Goal: Information Seeking & Learning: Compare options

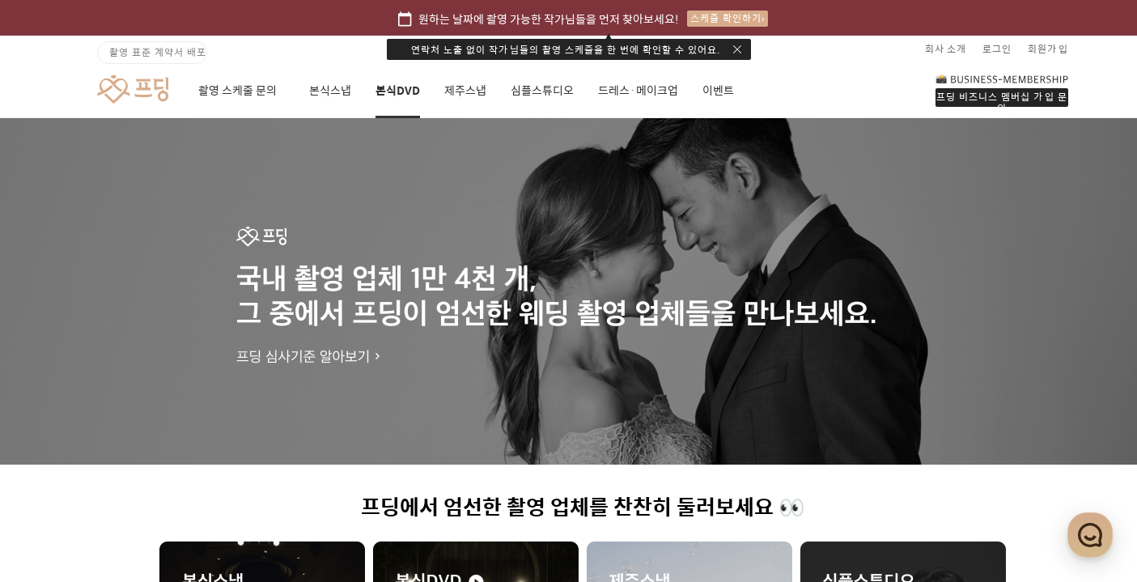
click at [392, 85] on link "본식DVD" at bounding box center [397, 90] width 45 height 55
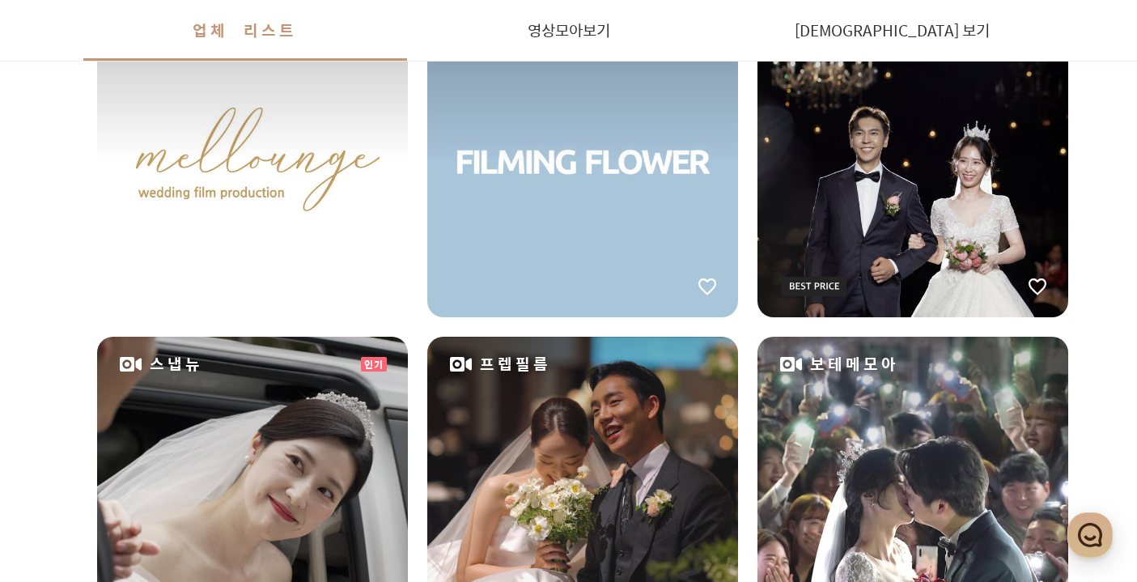
scroll to position [880, 0]
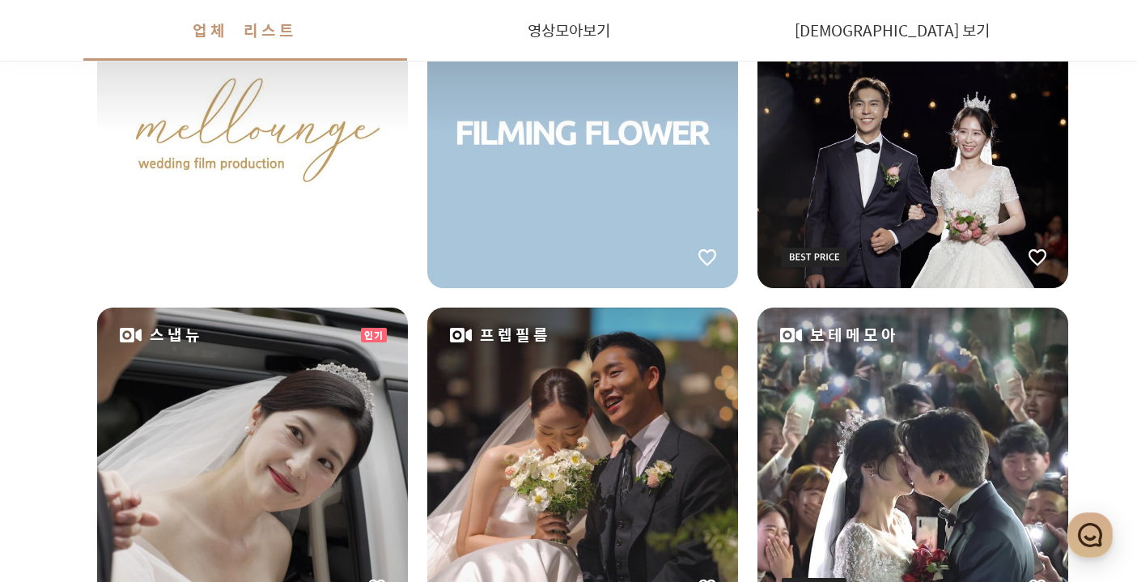
click at [940, 218] on div "레힐" at bounding box center [912, 132] width 311 height 311
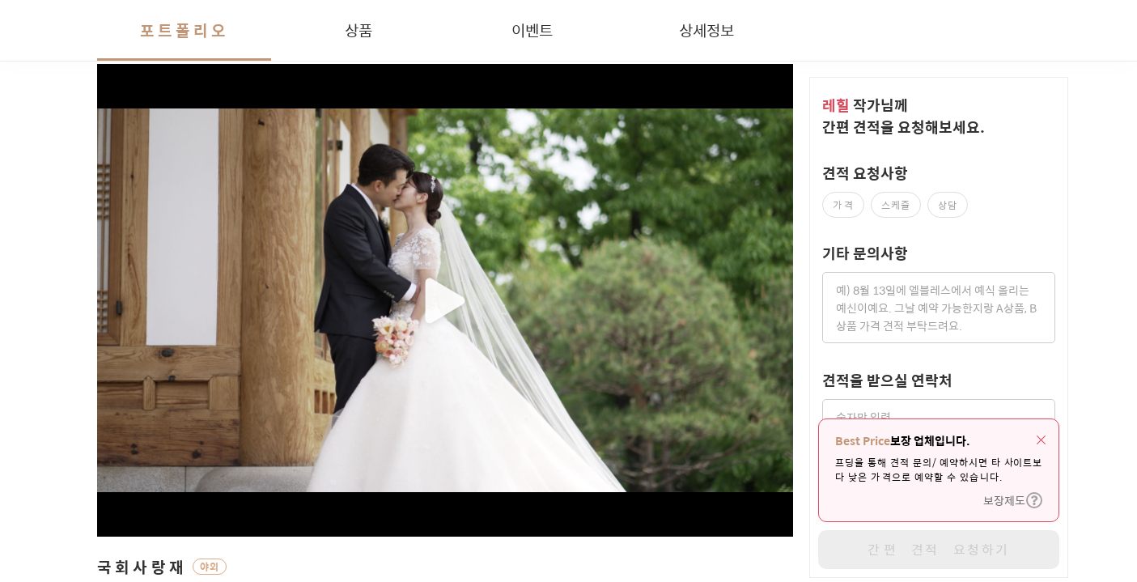
scroll to position [437, 0]
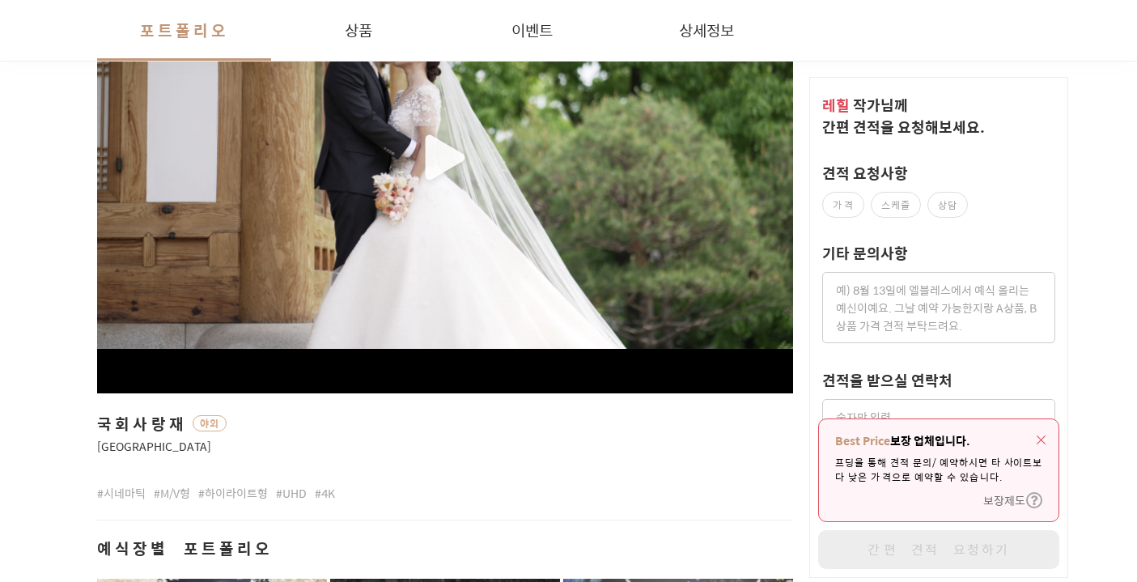
click at [400, 207] on div "button" at bounding box center [445, 157] width 696 height 384
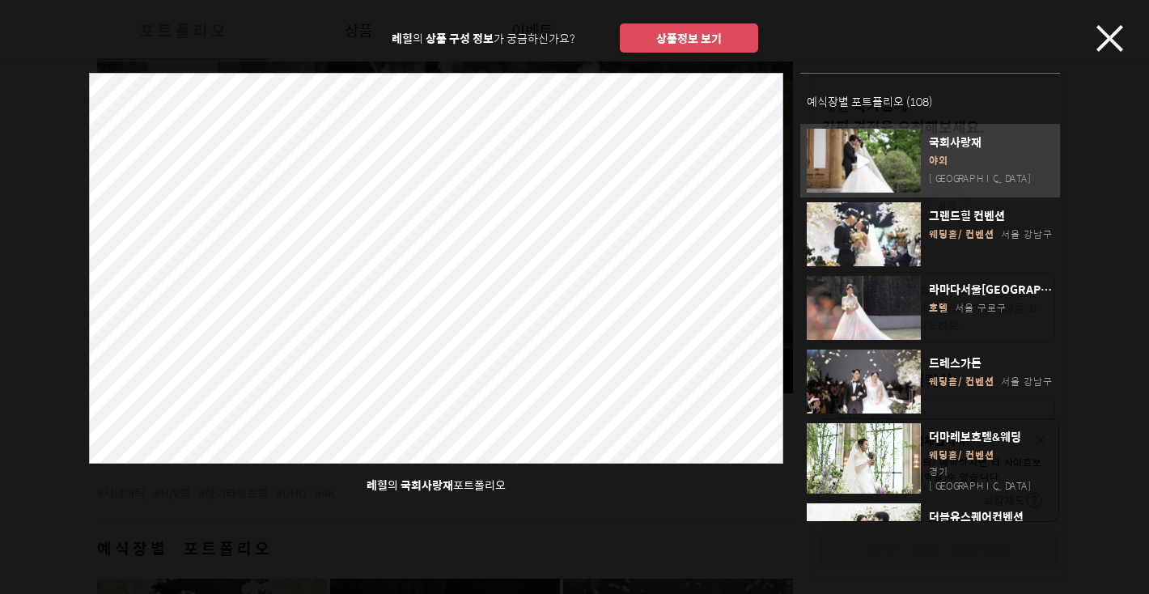
click at [1100, 44] on icon "button" at bounding box center [1109, 38] width 27 height 27
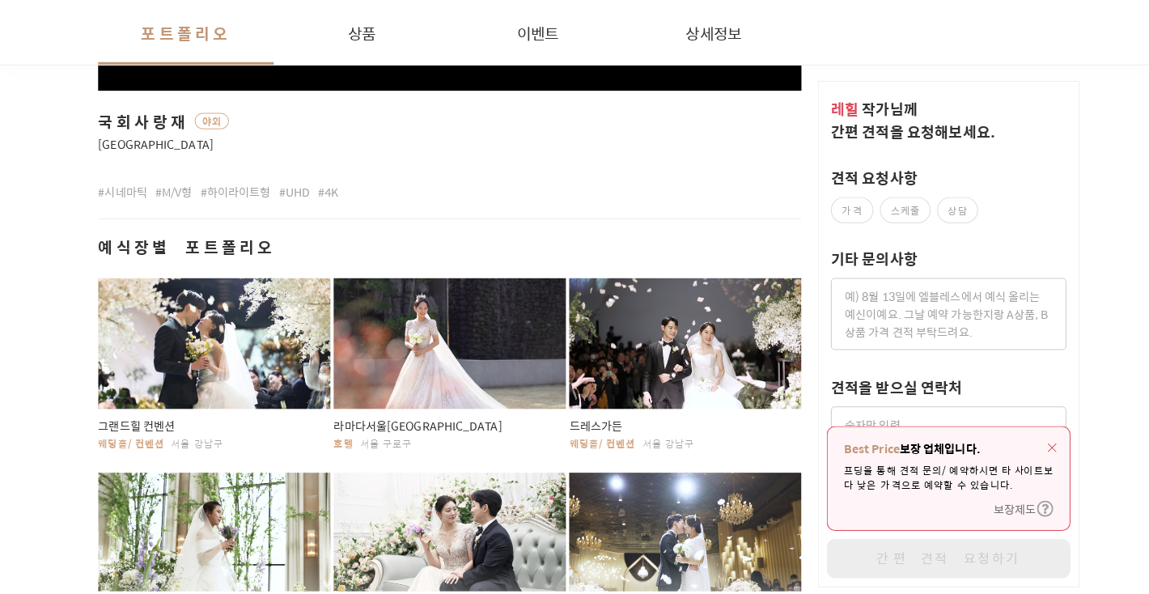
scroll to position [746, 0]
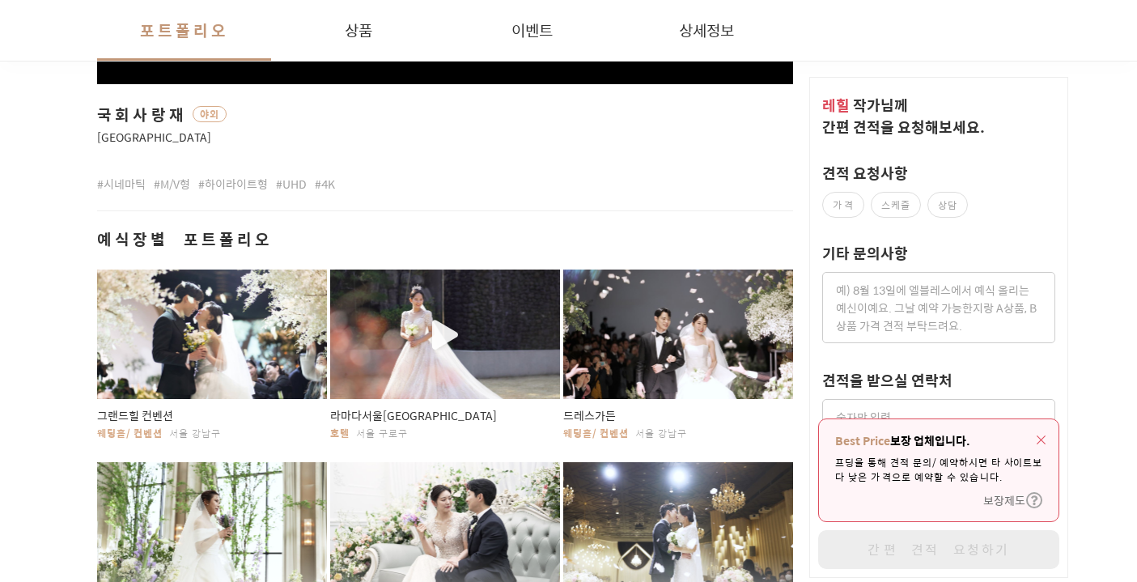
click at [426, 322] on div "button" at bounding box center [445, 333] width 230 height 129
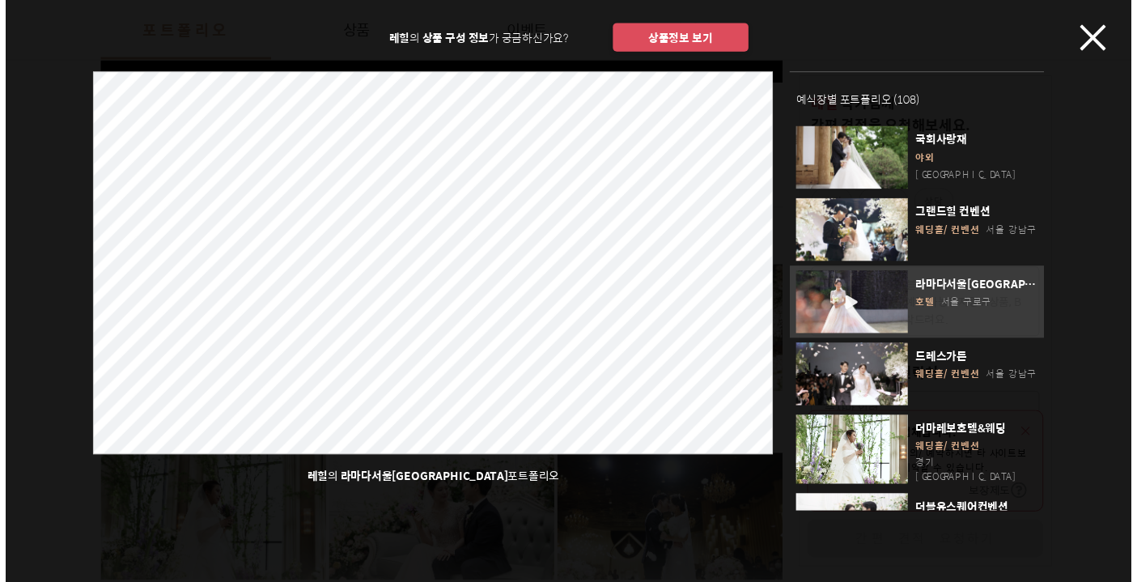
scroll to position [121, 0]
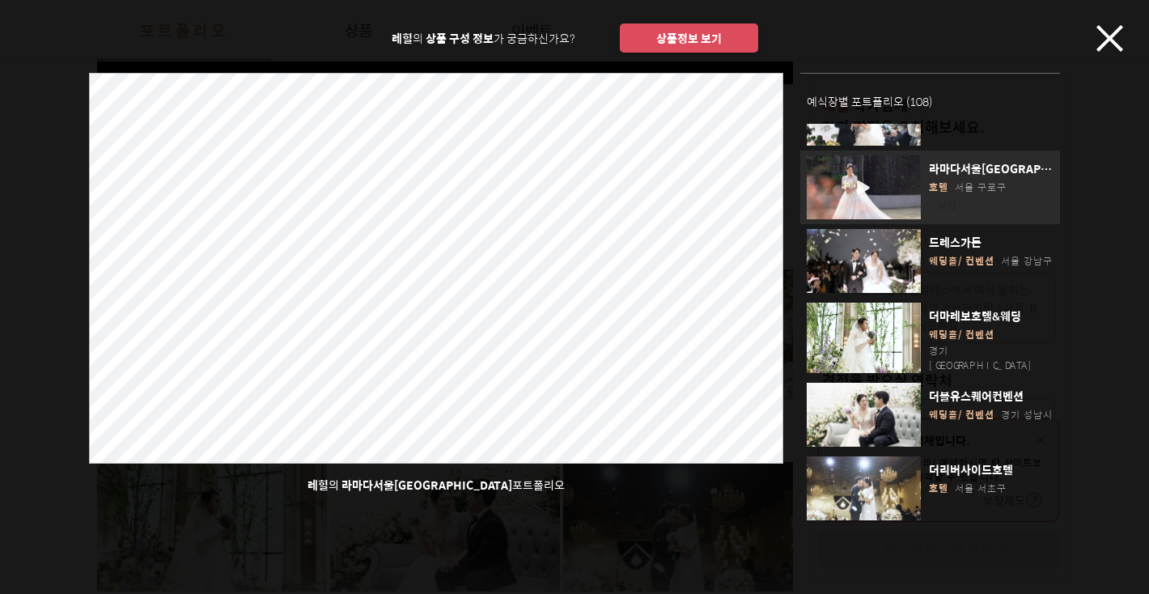
click at [921, 170] on div "라마다서울[GEOGRAPHIC_DATA] [GEOGRAPHIC_DATA]" at bounding box center [987, 189] width 133 height 59
click at [1124, 41] on div "레힐 의 상품 구성 정보 가 궁금하신가요? 상품정보 보기 레힐 의 라마다서울신도림호텔 포트폴리오 예식장별 포트폴리오 ( 108 ) 국회사랑재 …" at bounding box center [574, 260] width 1149 height 521
click at [1121, 45] on icon "button" at bounding box center [1109, 38] width 27 height 27
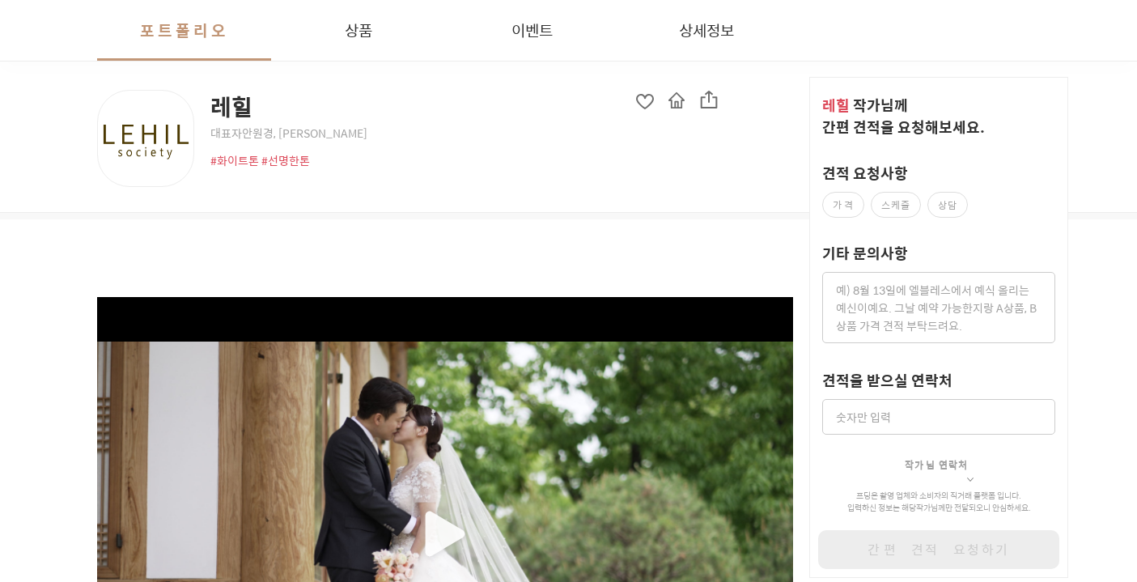
scroll to position [0, 0]
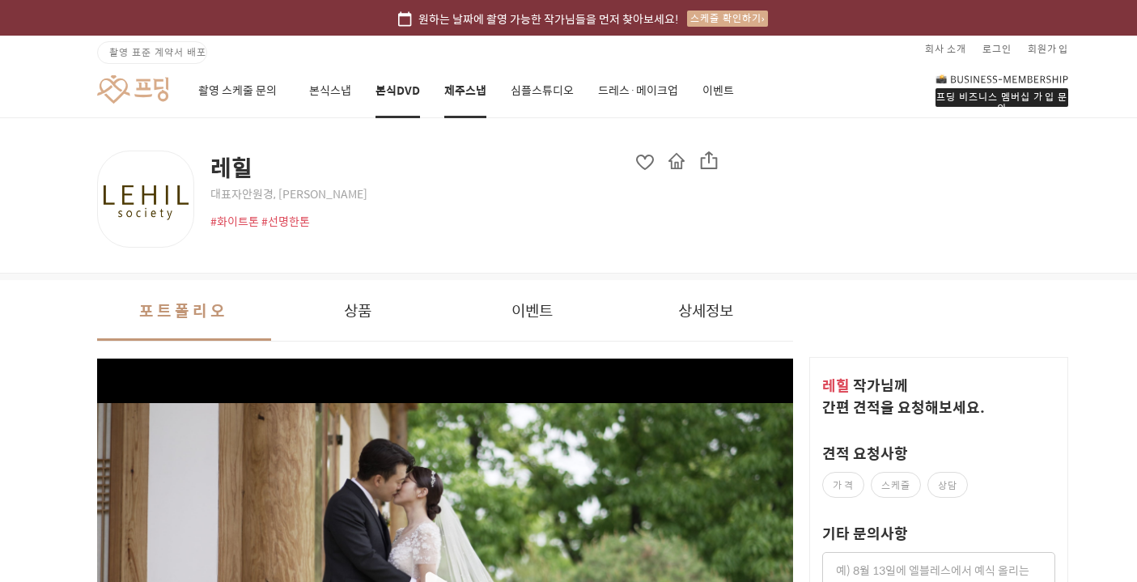
click at [478, 88] on link "제주스냅" at bounding box center [465, 90] width 42 height 55
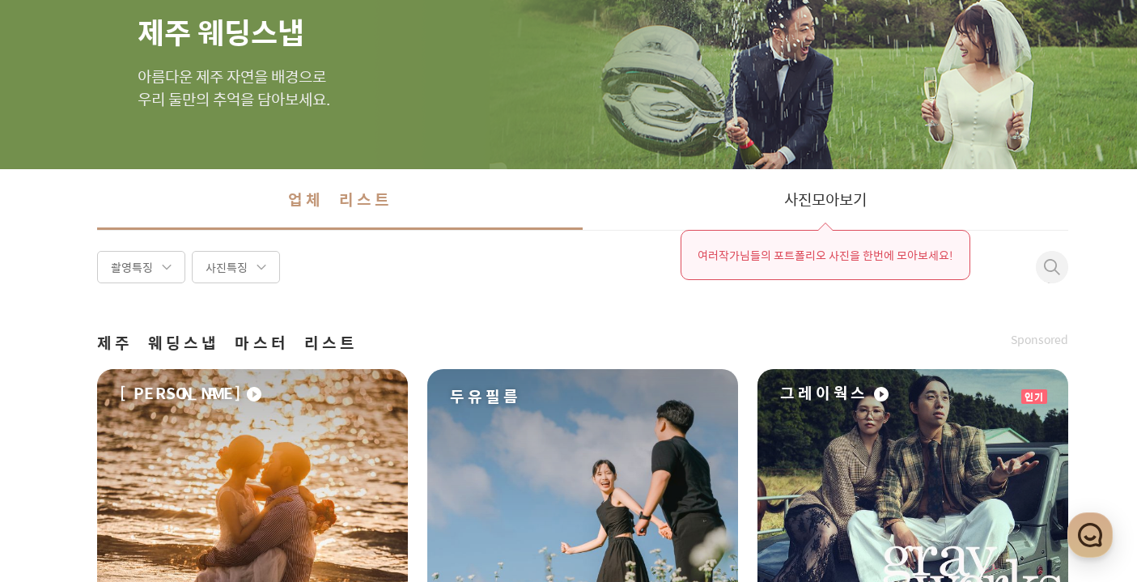
scroll to position [286, 0]
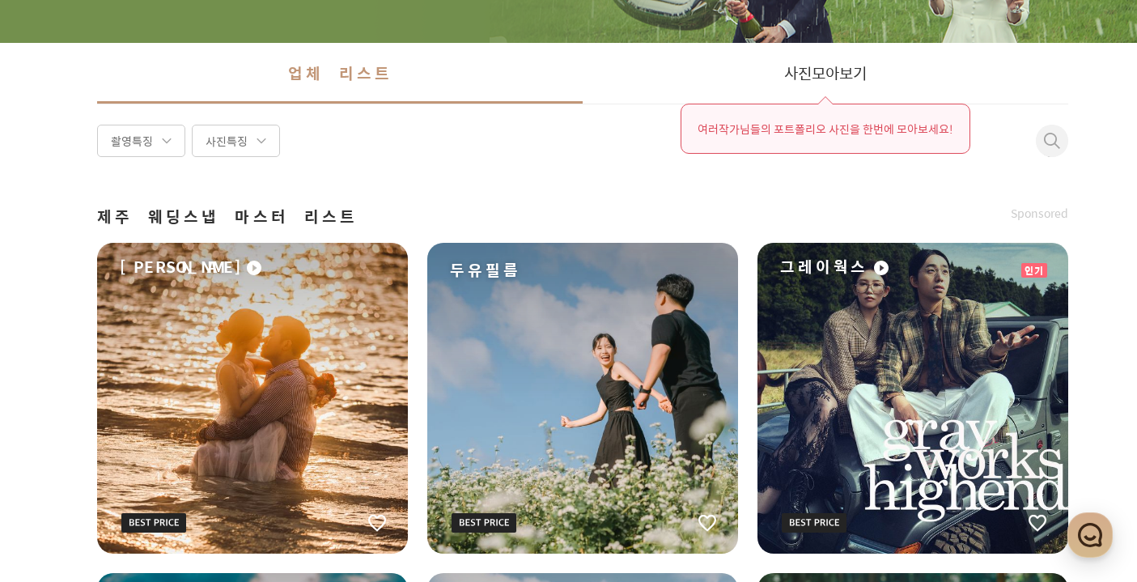
click at [236, 288] on div "[PERSON_NAME]" at bounding box center [252, 398] width 311 height 311
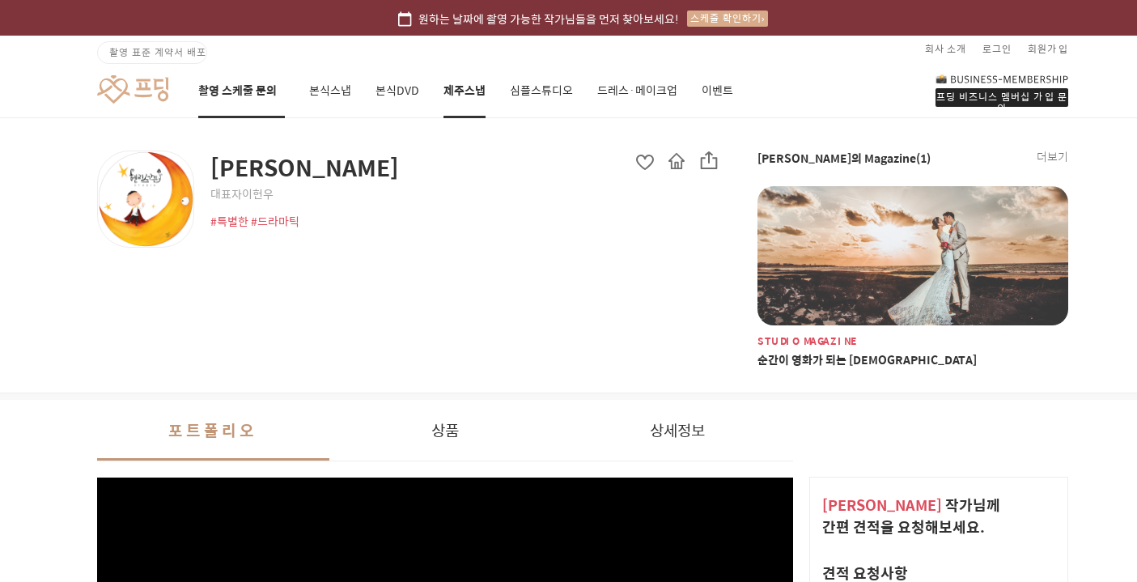
click at [274, 96] on link "촬영 스케줄 문의" at bounding box center [241, 90] width 87 height 55
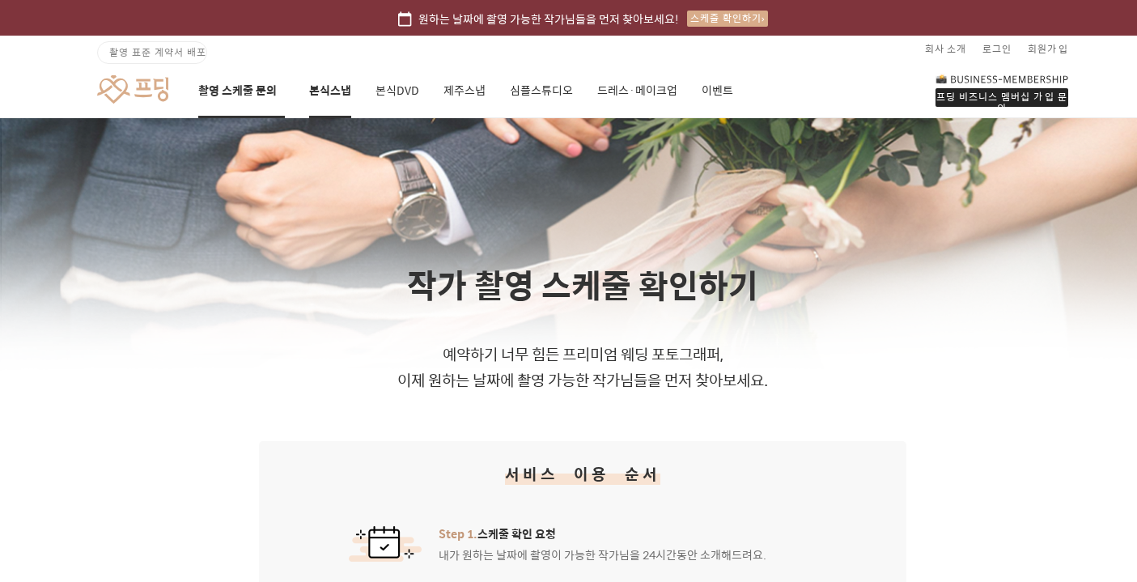
click at [316, 96] on link "본식스냅" at bounding box center [330, 90] width 42 height 55
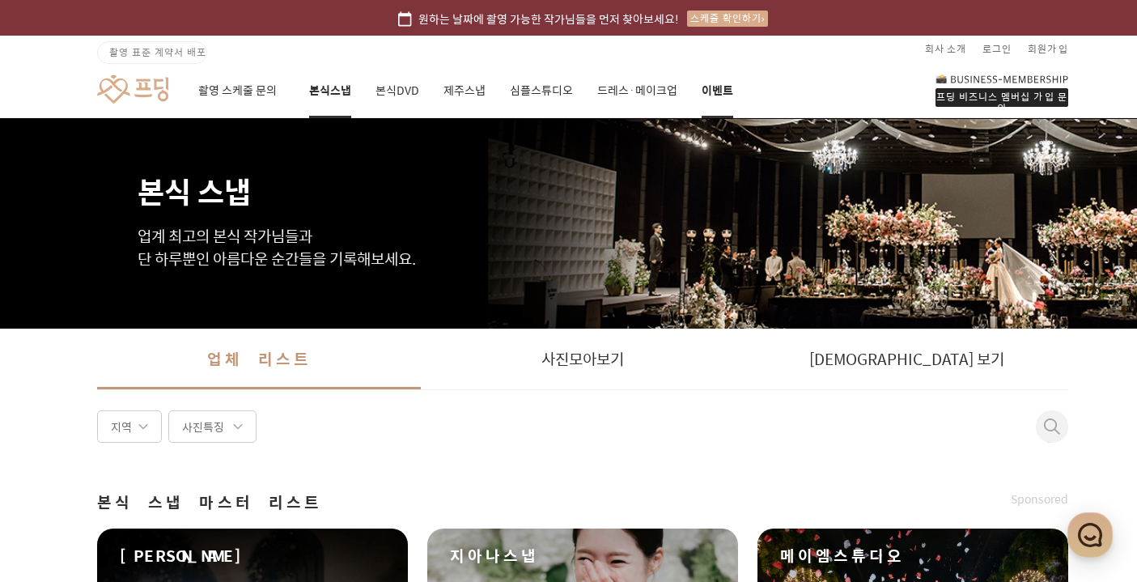
click at [715, 95] on link "이벤트" at bounding box center [717, 90] width 32 height 55
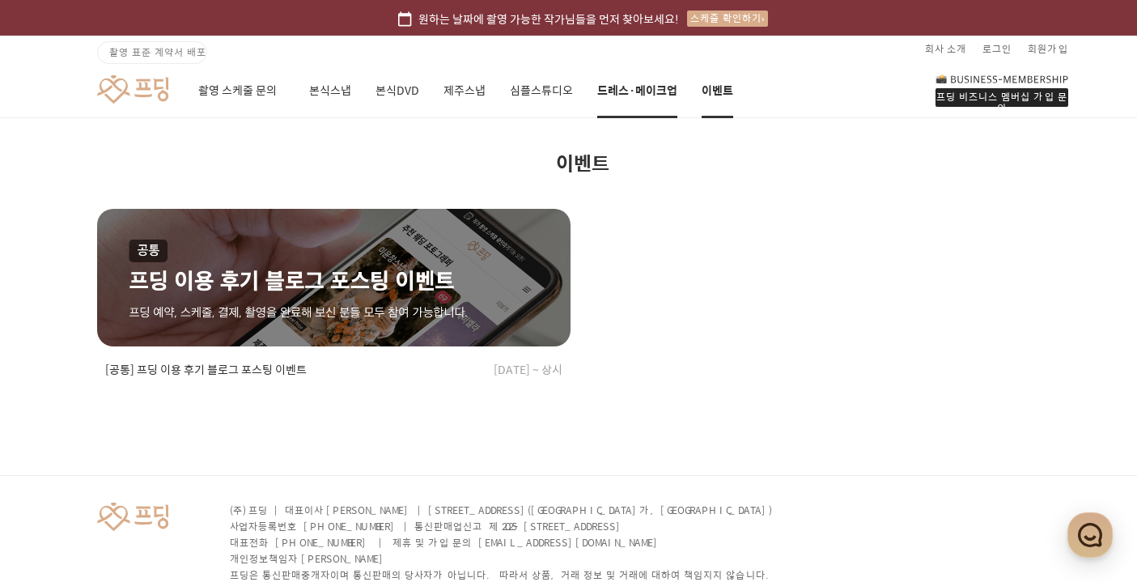
click at [657, 95] on link "드레스·메이크업" at bounding box center [637, 90] width 80 height 55
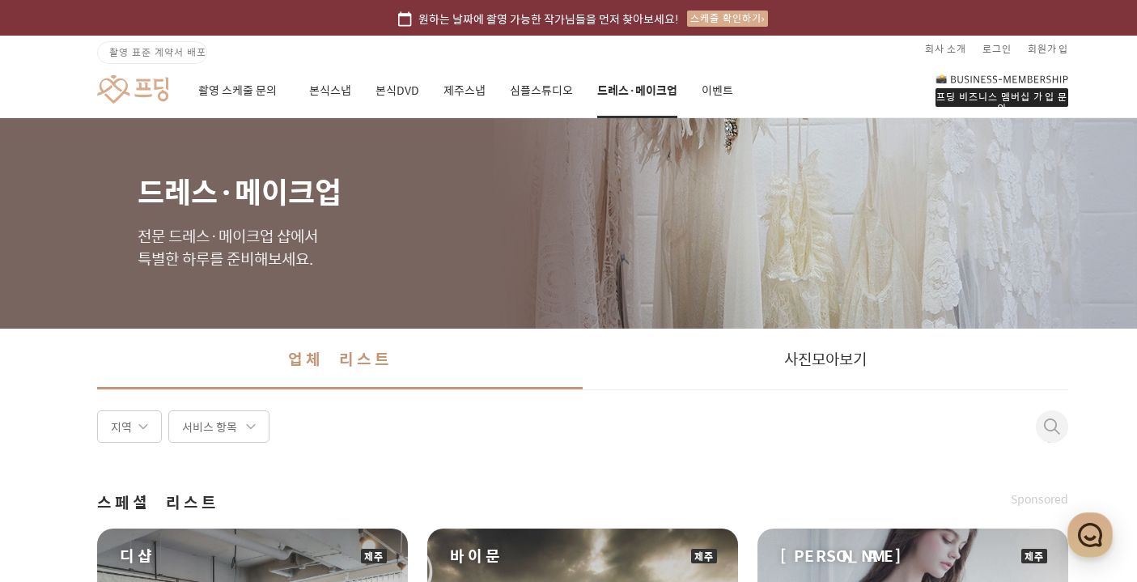
click at [574, 89] on div "촬영 스케줄 문의 본식스냅 본식DVD 제주스냅 심플스튜디오 드레스·메이크업 이벤트" at bounding box center [465, 90] width 535 height 55
click at [559, 91] on link "심플스튜디오" at bounding box center [541, 90] width 63 height 55
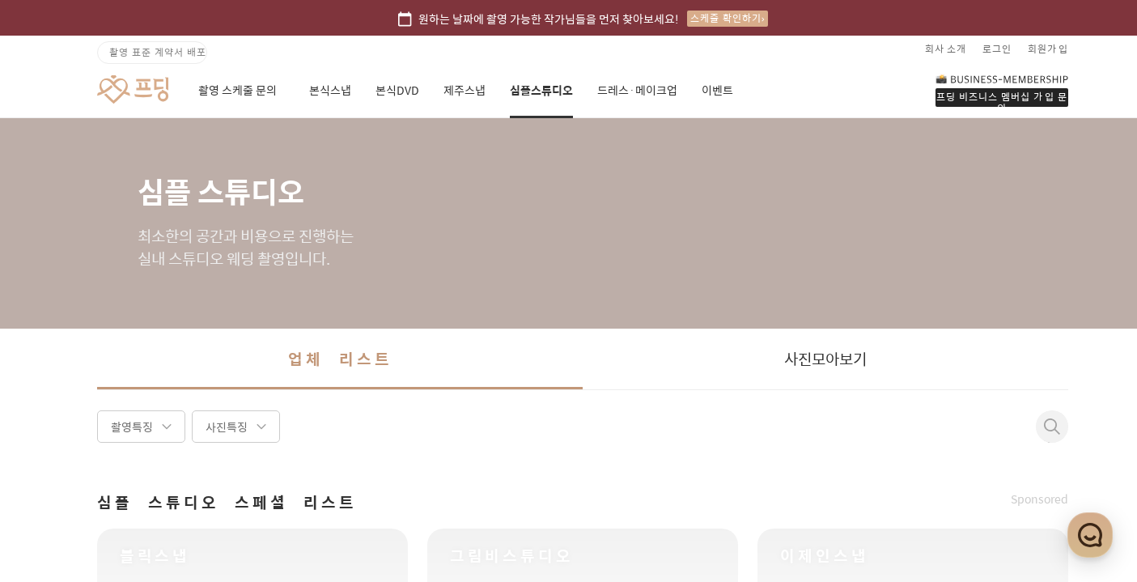
click at [436, 87] on div "촬영 스케줄 문의 본식스냅 본식DVD 제주스냅 심플스튜디오 드레스·메이크업 이벤트" at bounding box center [465, 90] width 535 height 55
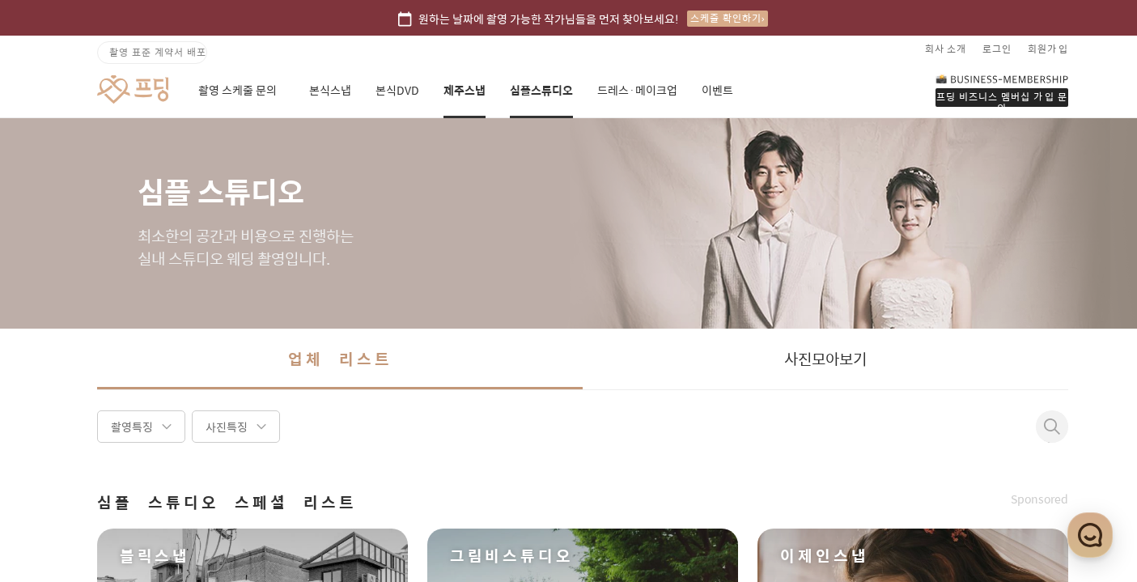
click at [445, 92] on link "제주스냅" at bounding box center [464, 90] width 42 height 55
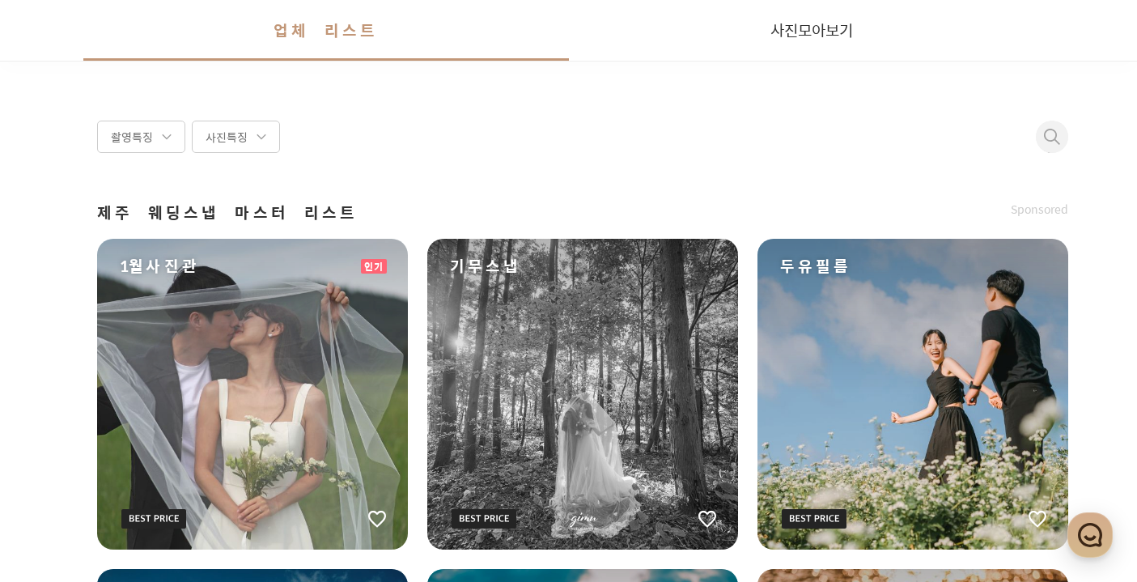
scroll to position [381, 0]
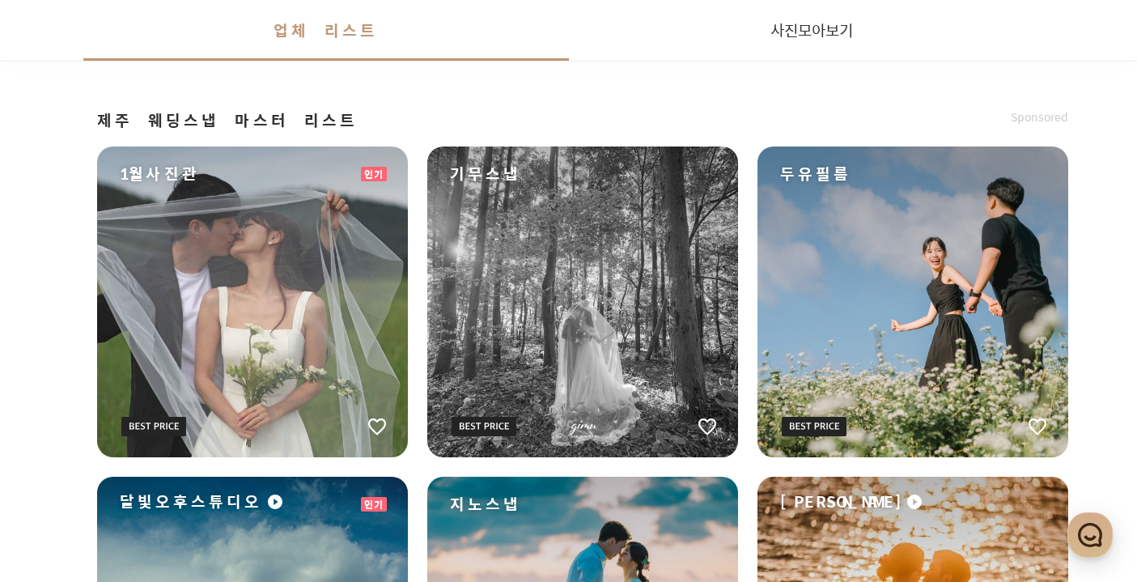
click at [286, 333] on div "1월사진관" at bounding box center [252, 301] width 311 height 311
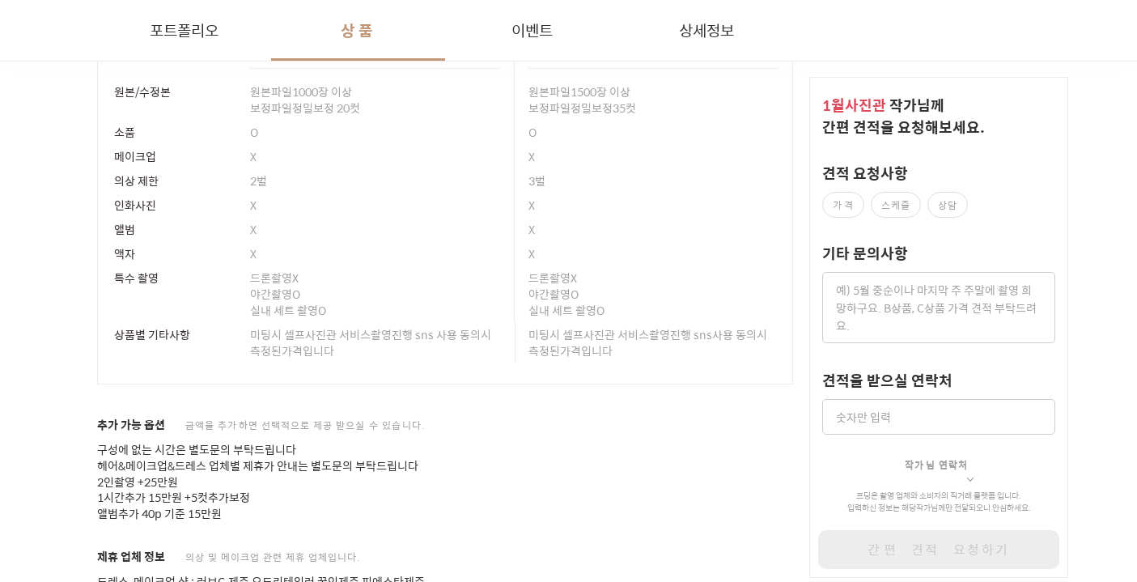
scroll to position [3906, 0]
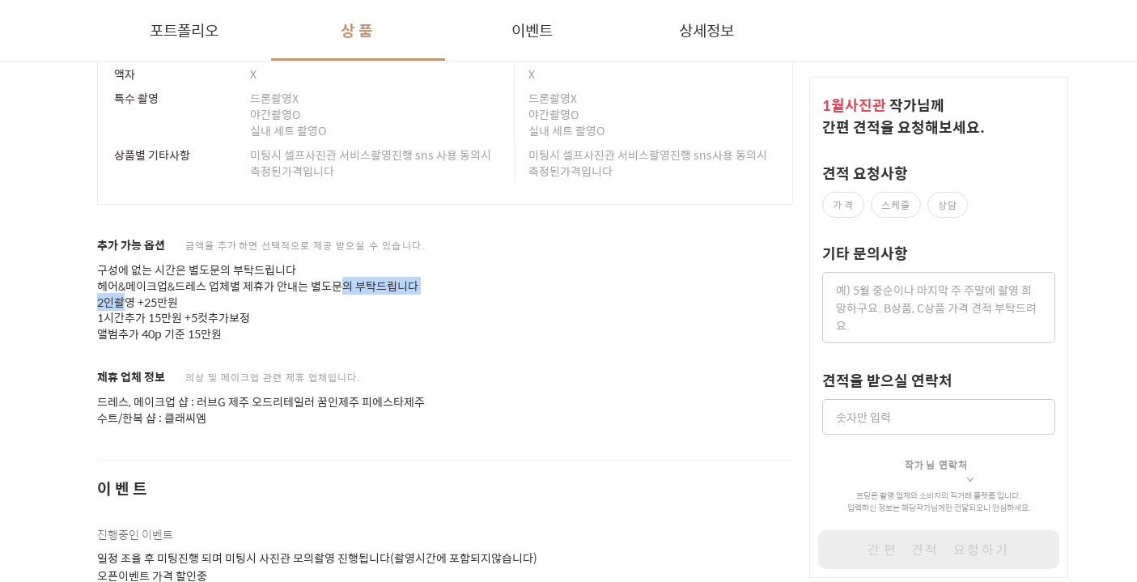
drag, startPoint x: 316, startPoint y: 278, endPoint x: 125, endPoint y: 298, distance: 191.9
click at [125, 298] on p "구성에 없는 시간은 별도문의 부탁드립니다 헤어&메이크업&드레스 업체별 제휴가 안내는 별도문의 부탁드립니다 2인촬영 +25만원 1시간추가 15만…" at bounding box center [445, 302] width 696 height 81
drag, startPoint x: 127, startPoint y: 298, endPoint x: 180, endPoint y: 292, distance: 52.9
click at [180, 292] on p "구성에 없는 시간은 별도문의 부탁드립니다 헤어&메이크업&드레스 업체별 제휴가 안내는 별도문의 부탁드립니다 2인촬영 +25만원 1시간추가 15만…" at bounding box center [445, 302] width 696 height 81
click at [195, 299] on p "구성에 없는 시간은 별도문의 부탁드립니다 헤어&메이크업&드레스 업체별 제휴가 안내는 별도문의 부탁드립니다 2인촬영 +25만원 1시간추가 15만…" at bounding box center [445, 302] width 696 height 81
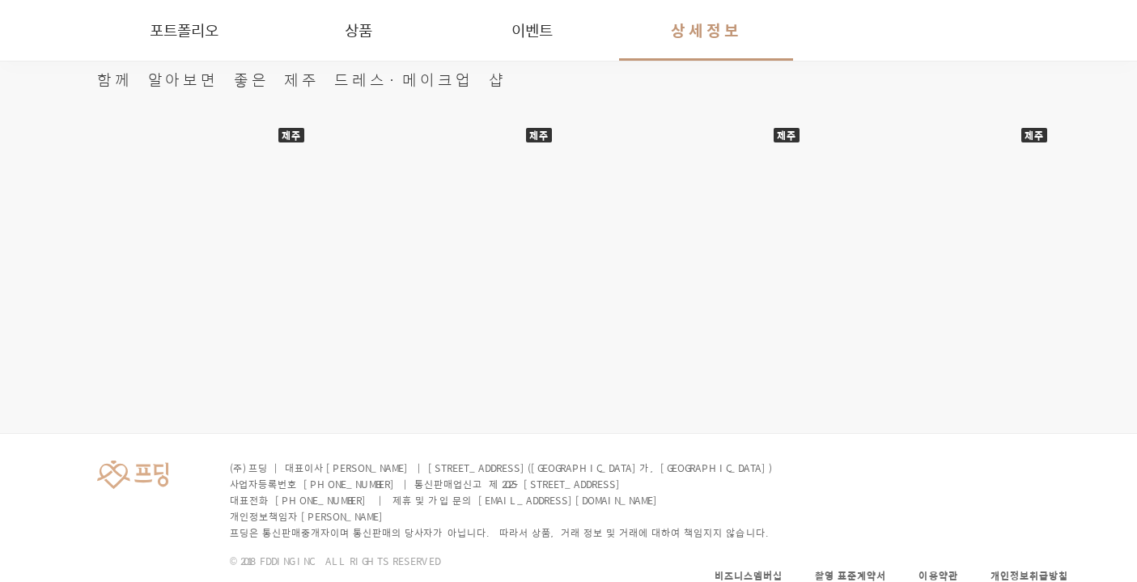
scroll to position [4930, 0]
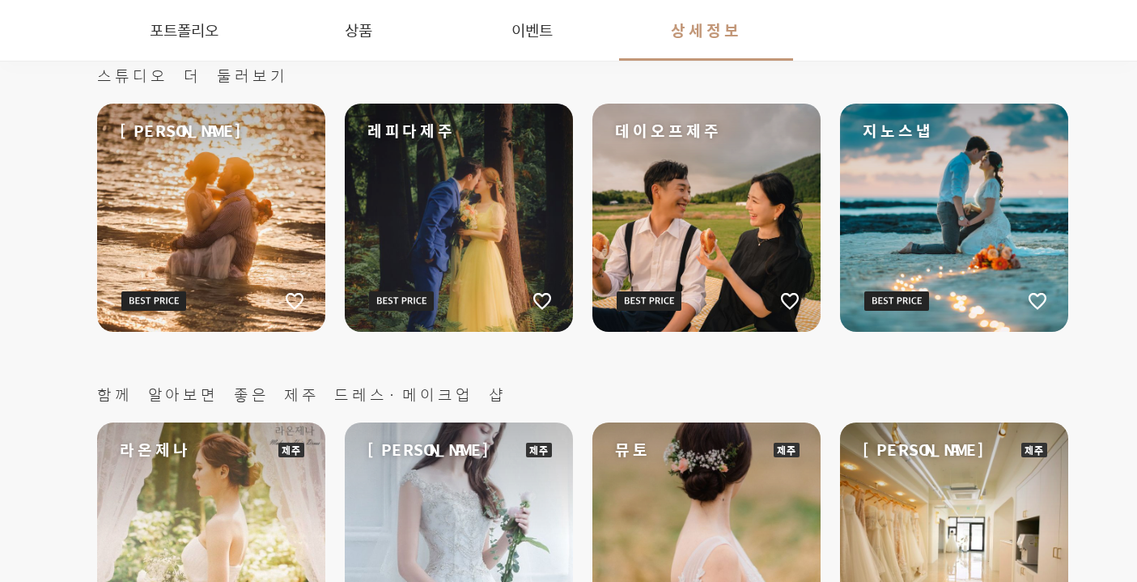
click at [935, 247] on div "지노스냅" at bounding box center [954, 218] width 228 height 228
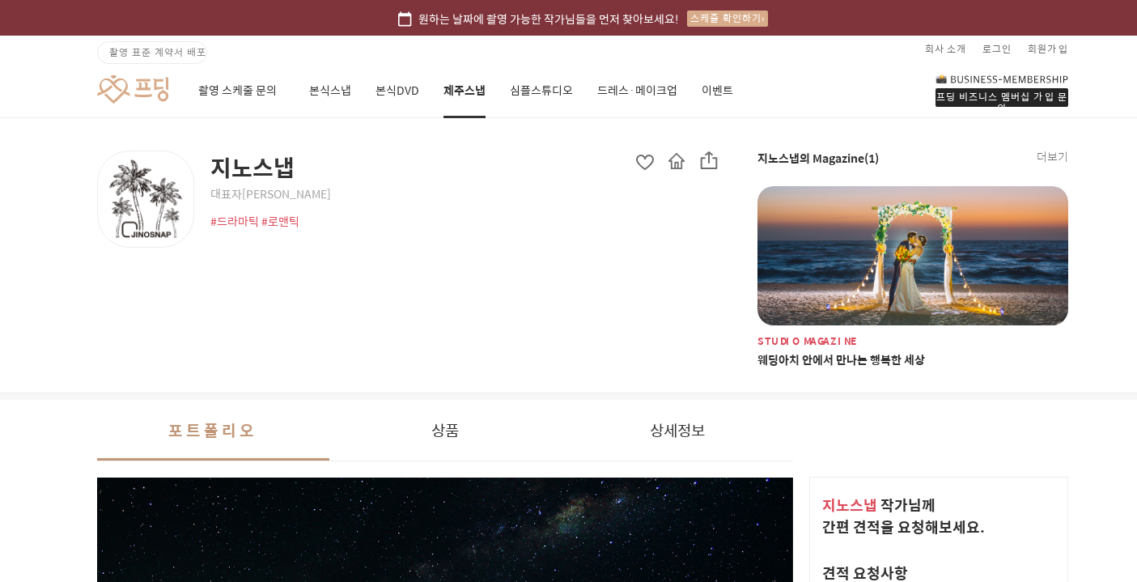
click at [371, 92] on div "촬영 스케줄 문의 본식스냅 본식DVD 제주스냅 심플스튜디오 드레스·메이크업 이벤트" at bounding box center [465, 90] width 535 height 55
click at [289, 105] on div "촬영 스케줄 문의 본식스냅 본식DVD 제주스냅 심플스튜디오 드레스·메이크업 이벤트" at bounding box center [465, 90] width 535 height 55
click at [342, 93] on link "본식스냅" at bounding box center [330, 90] width 42 height 55
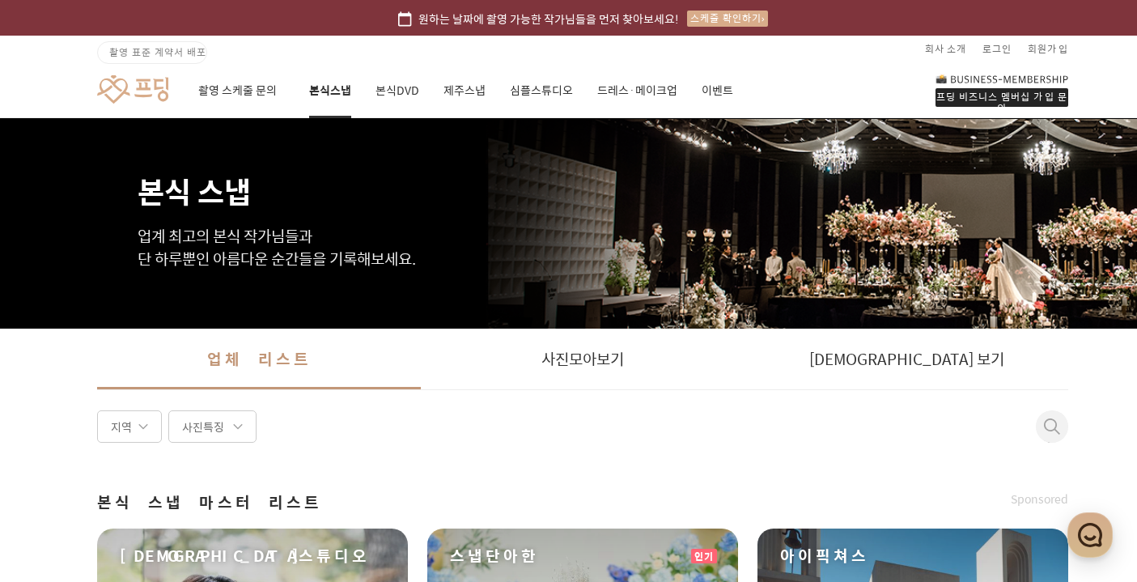
scroll to position [63, 0]
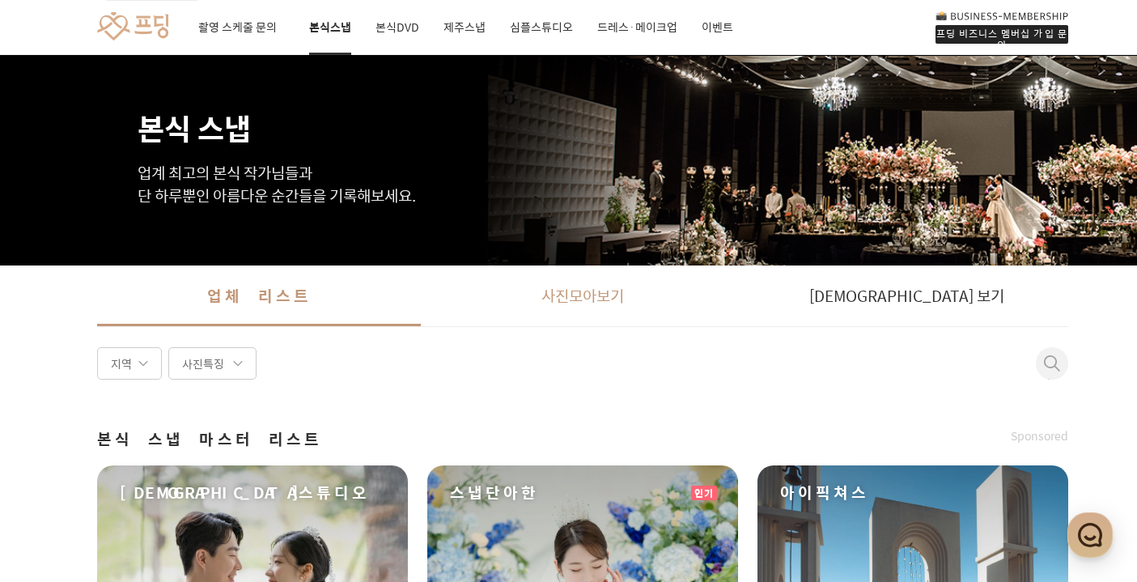
click at [609, 276] on link "사진 모아보기" at bounding box center [583, 295] width 324 height 61
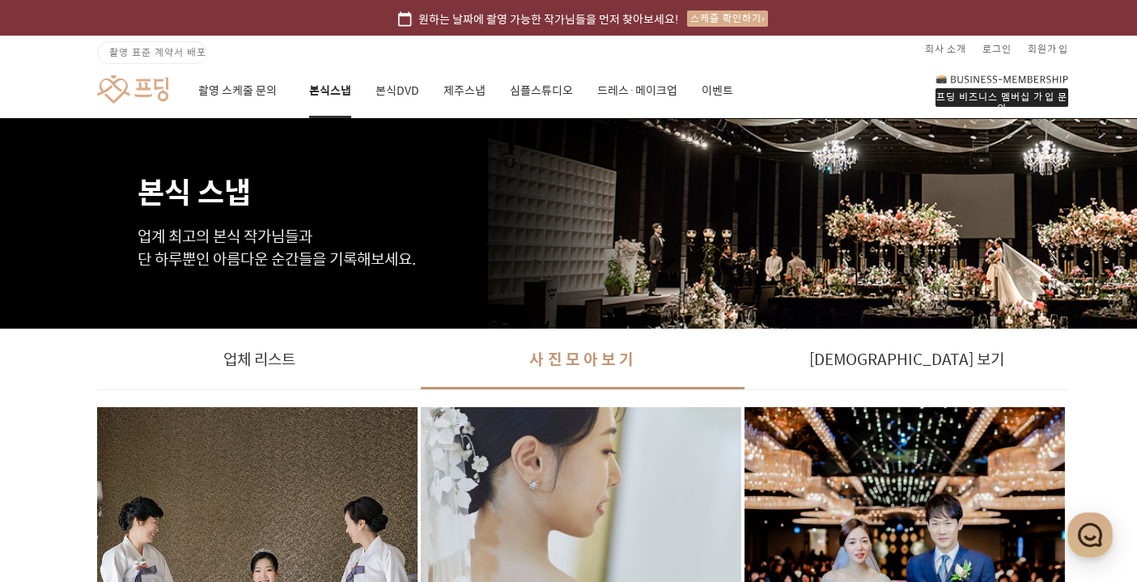
click at [129, 87] on link at bounding box center [132, 89] width 71 height 30
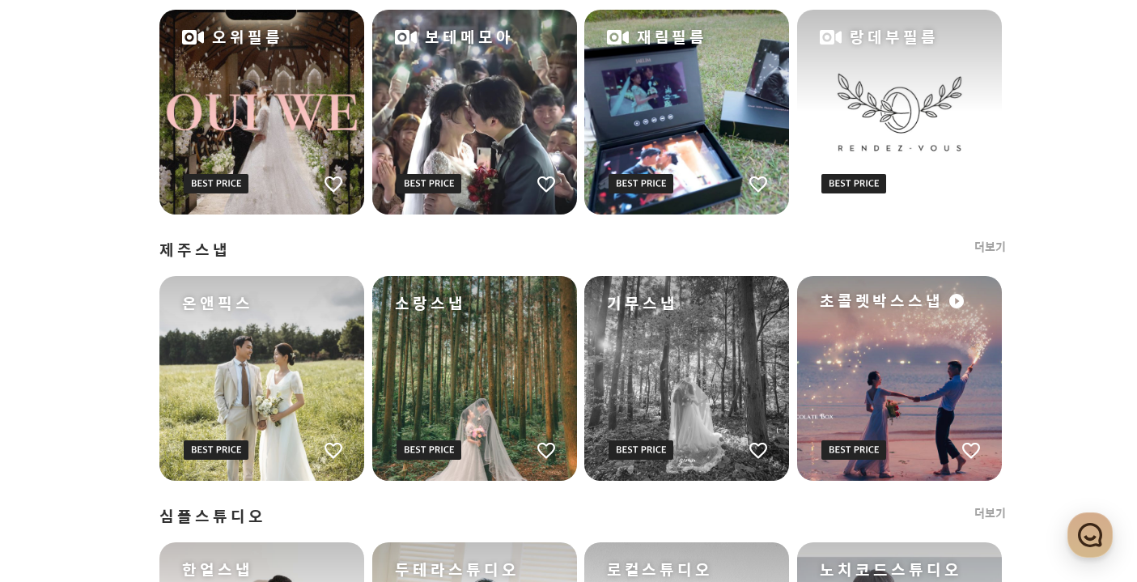
scroll to position [1405, 0]
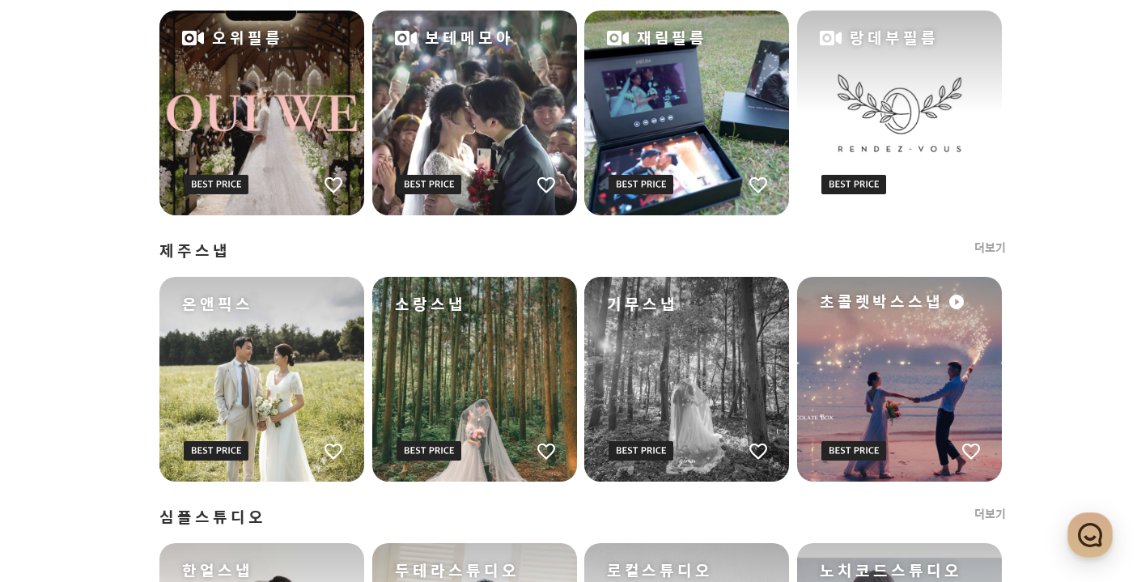
click at [639, 128] on div "재림필름" at bounding box center [686, 113] width 205 height 205
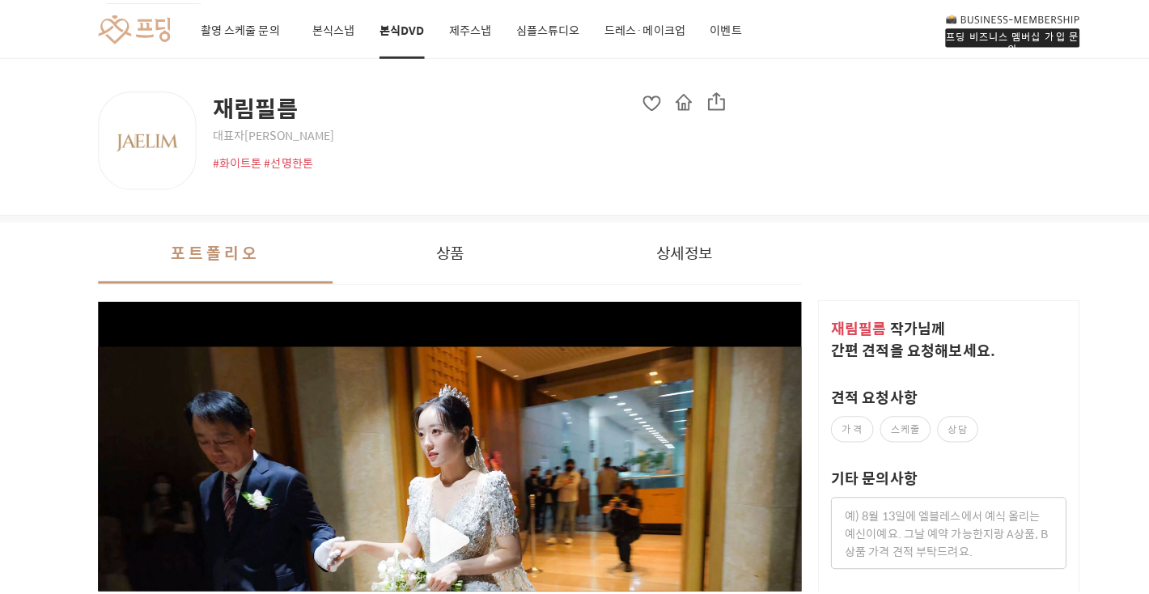
scroll to position [126, 0]
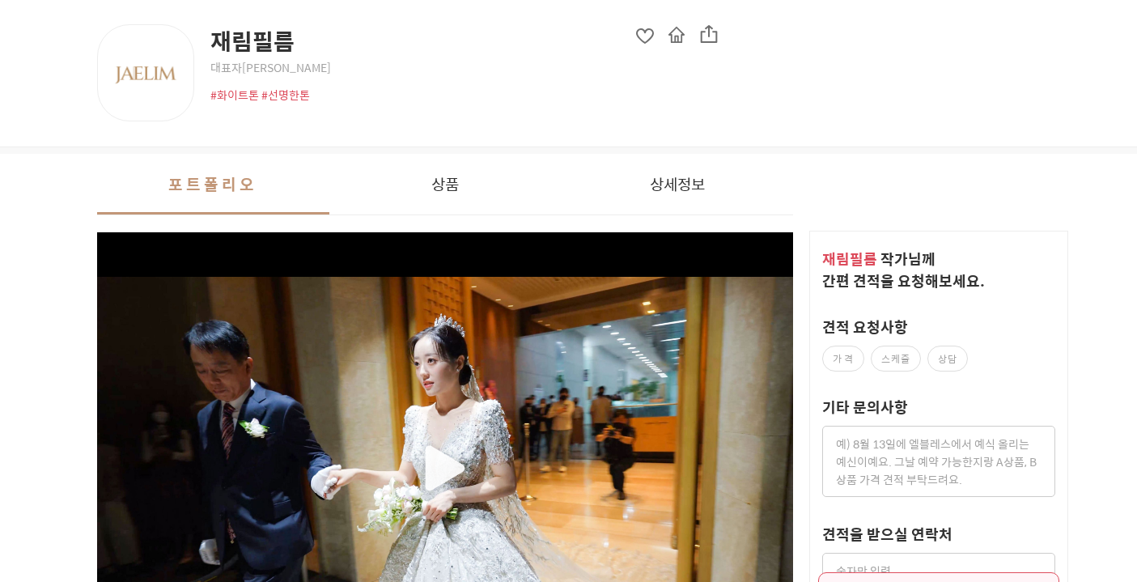
click at [479, 350] on div "button" at bounding box center [445, 469] width 696 height 384
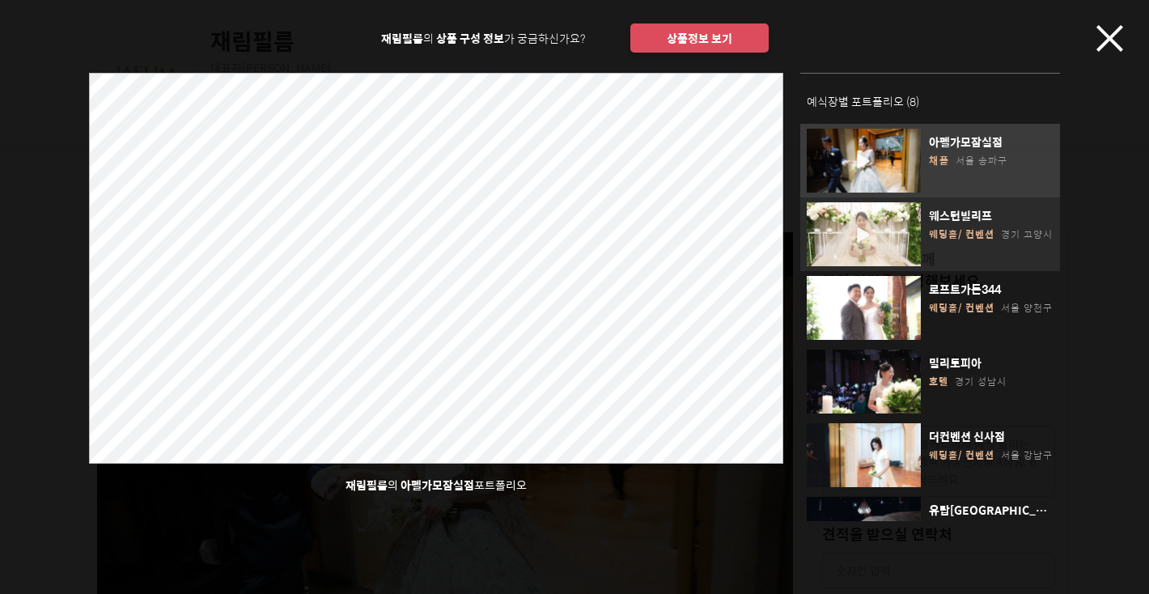
click at [879, 244] on div "button" at bounding box center [864, 234] width 114 height 64
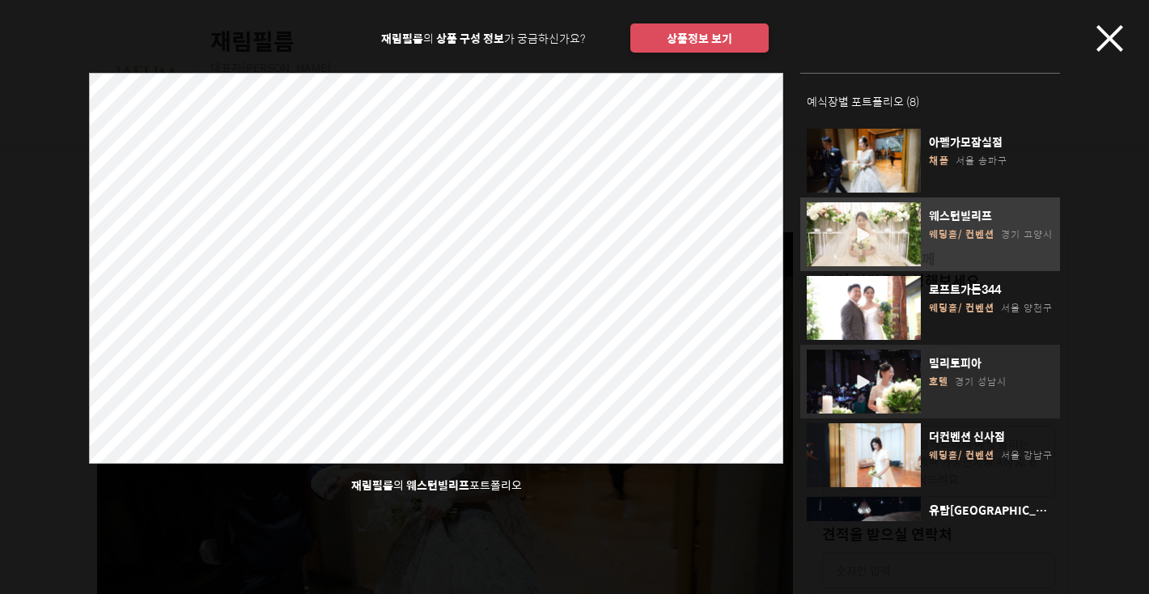
click at [887, 367] on div "button" at bounding box center [864, 382] width 114 height 64
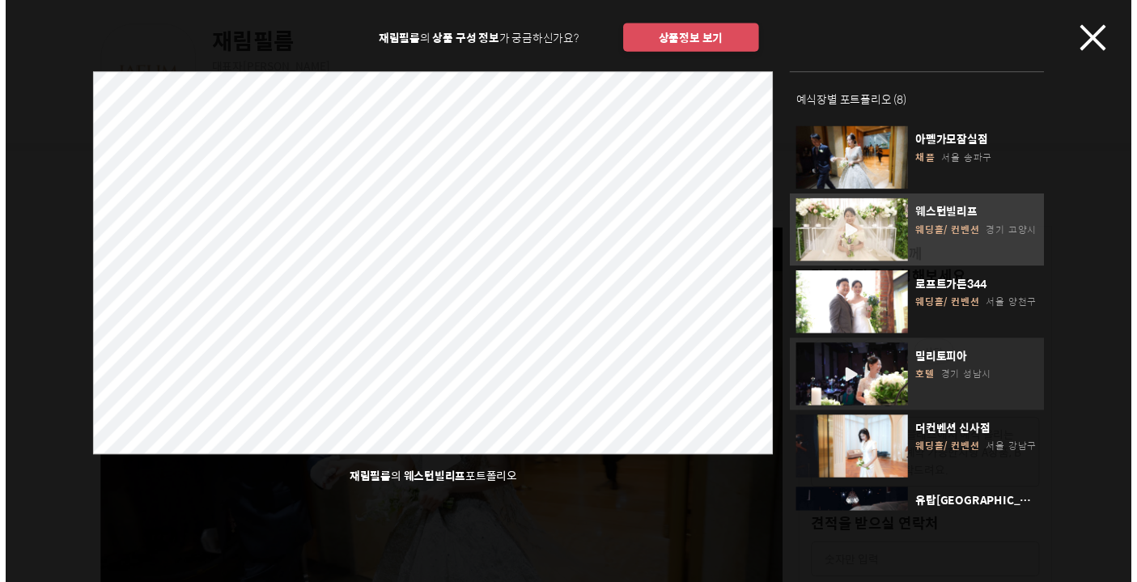
scroll to position [179, 0]
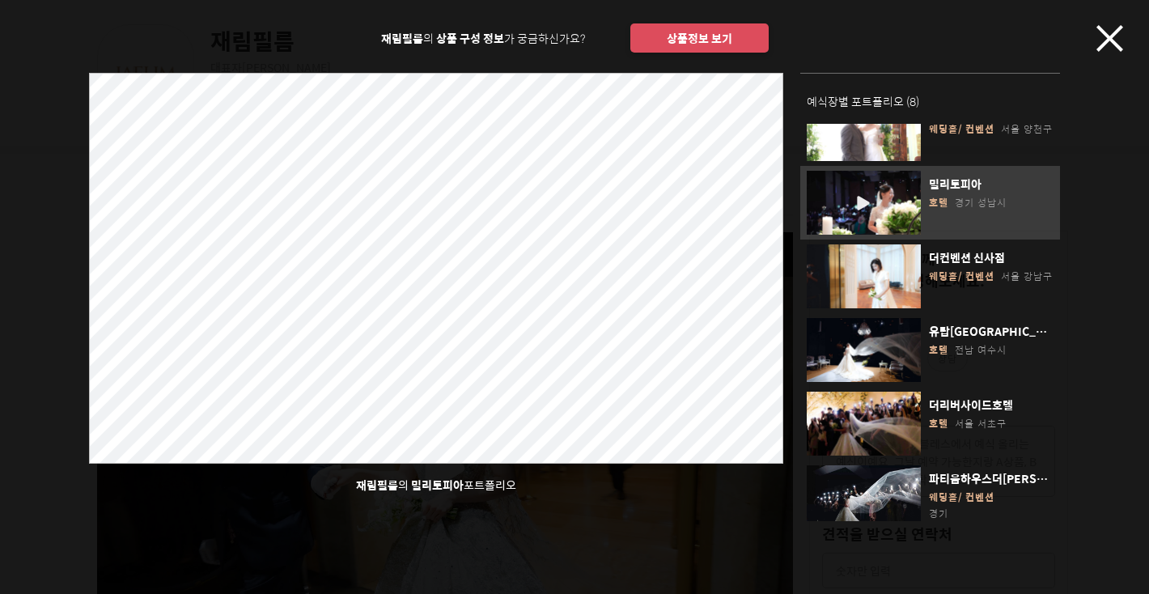
click at [1109, 34] on icon "button" at bounding box center [1109, 38] width 27 height 27
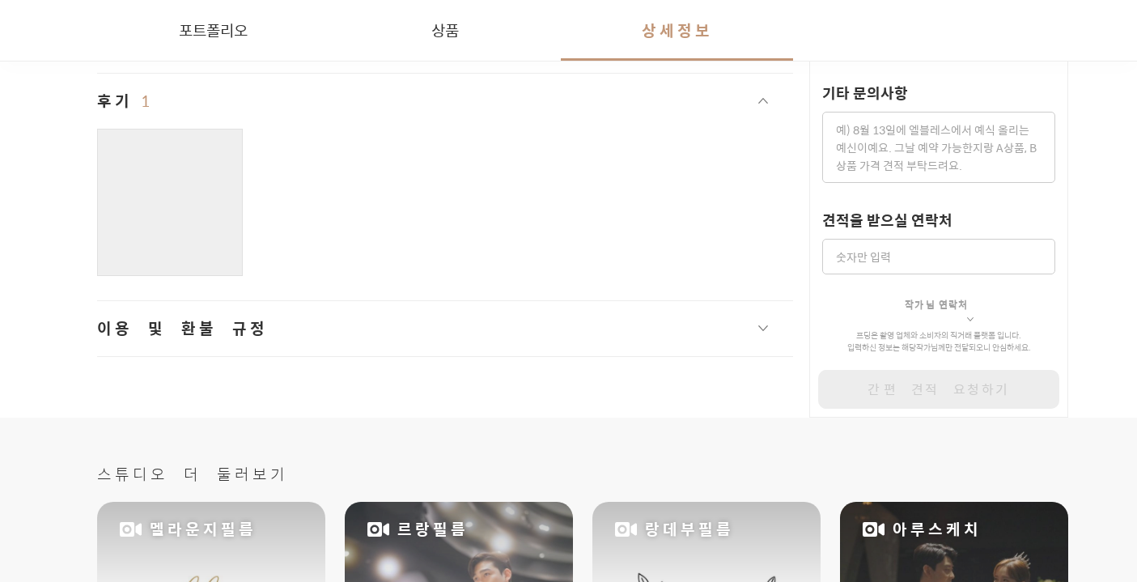
scroll to position [2647, 0]
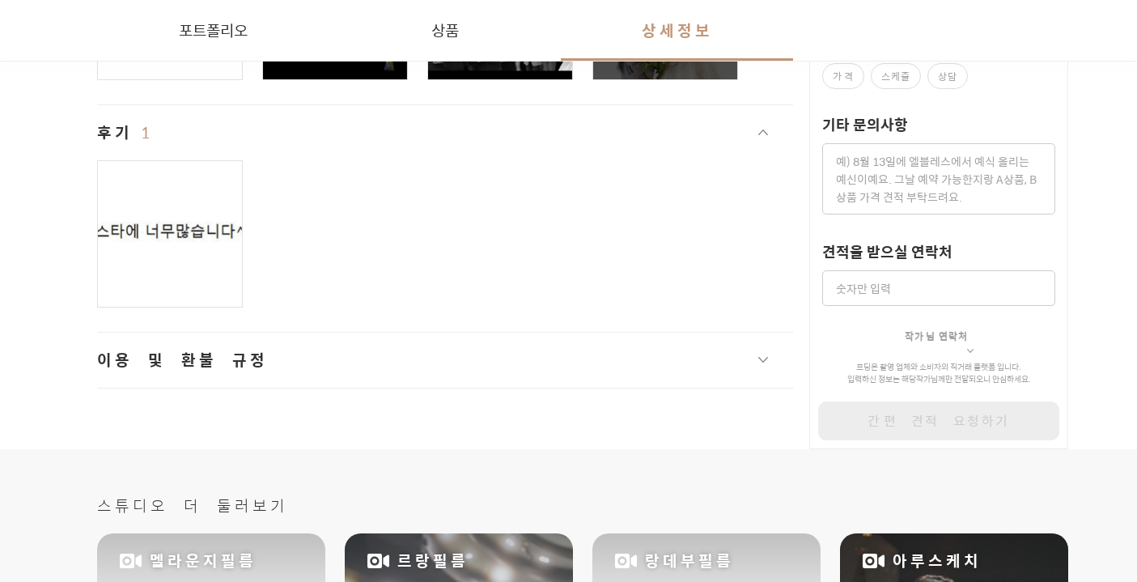
click at [202, 227] on div at bounding box center [170, 234] width 144 height 146
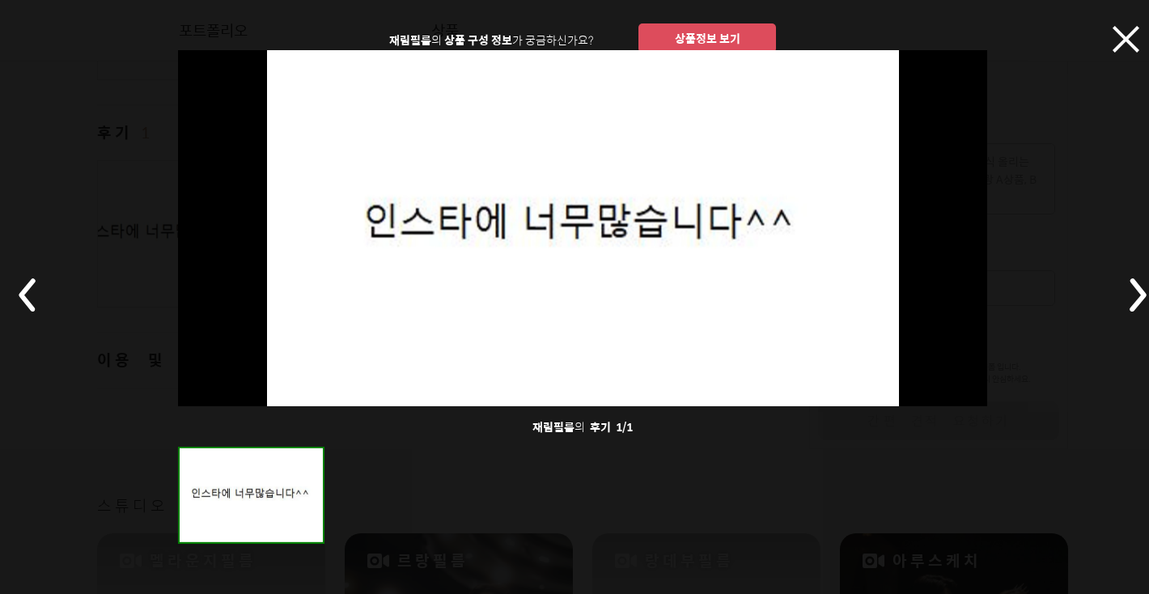
click at [1062, 142] on div at bounding box center [582, 228] width 971 height 356
click at [1121, 29] on icon at bounding box center [1126, 39] width 27 height 27
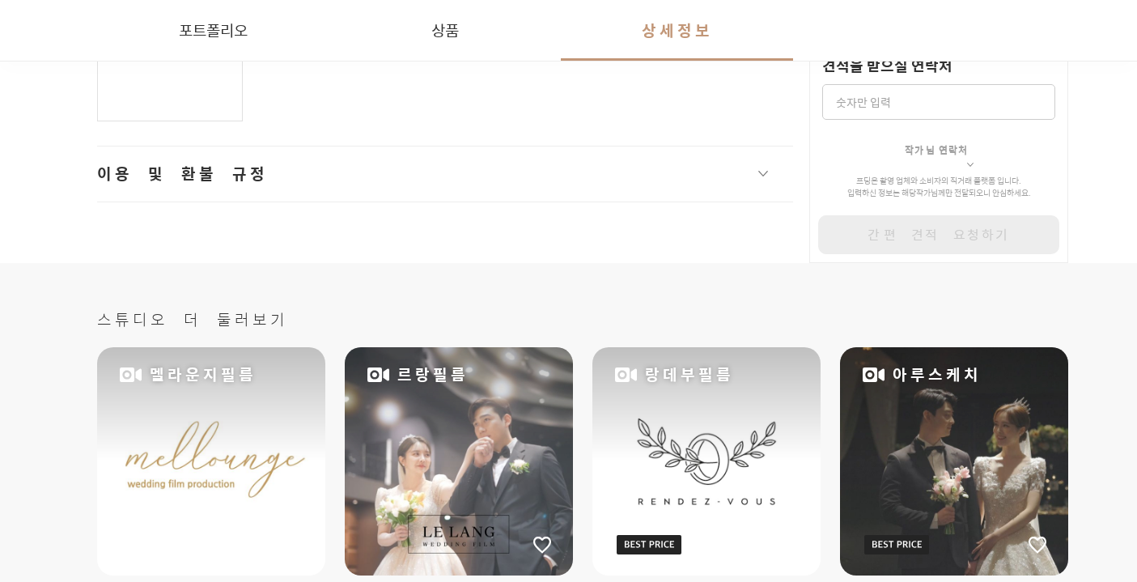
scroll to position [2967, 0]
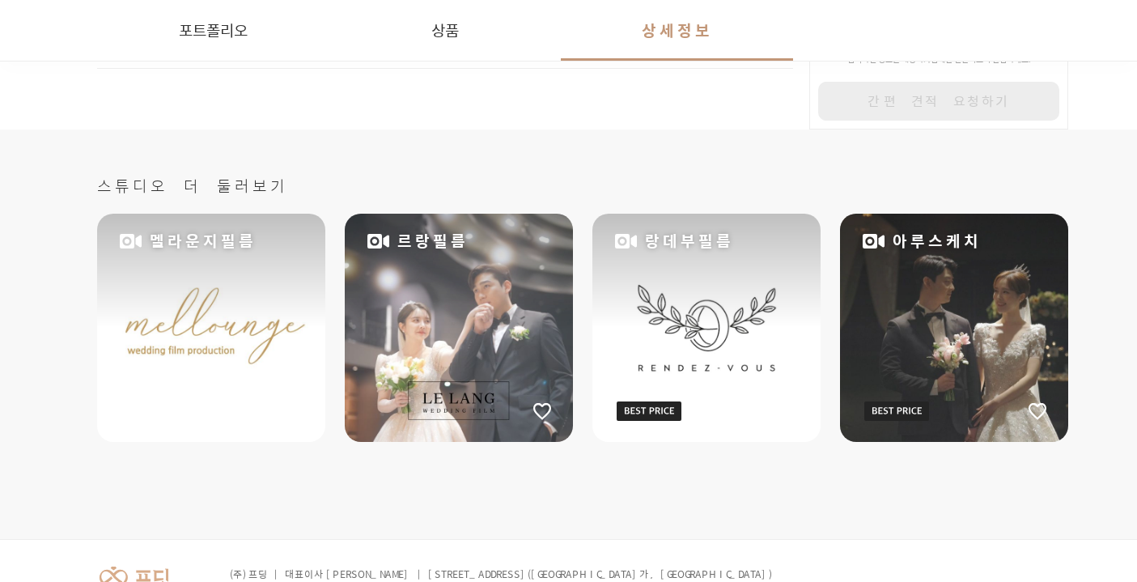
click at [350, 248] on div "르랑필름" at bounding box center [459, 328] width 228 height 228
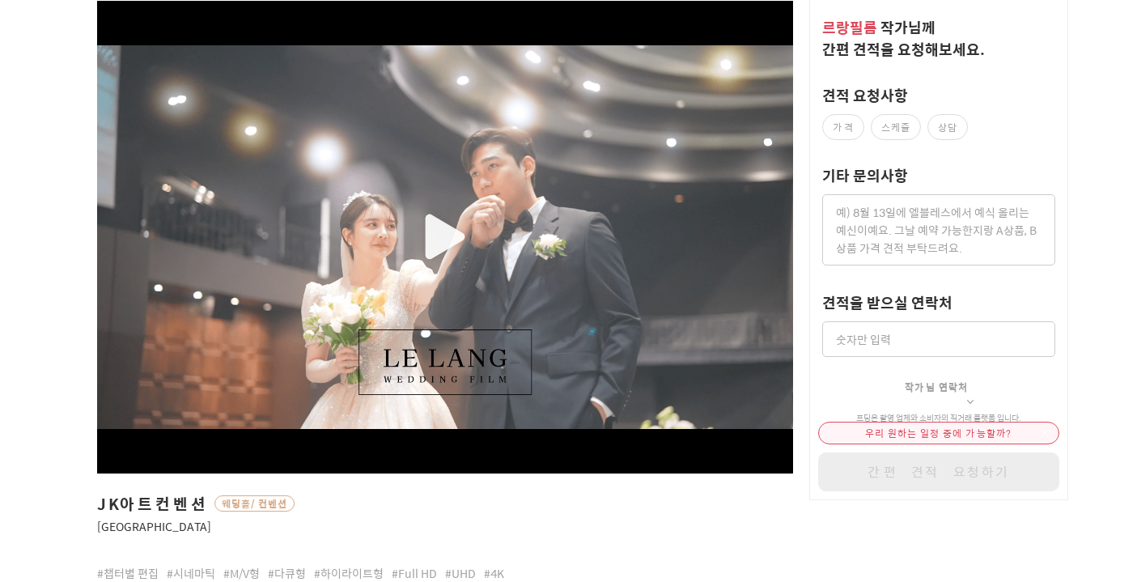
scroll to position [442, 0]
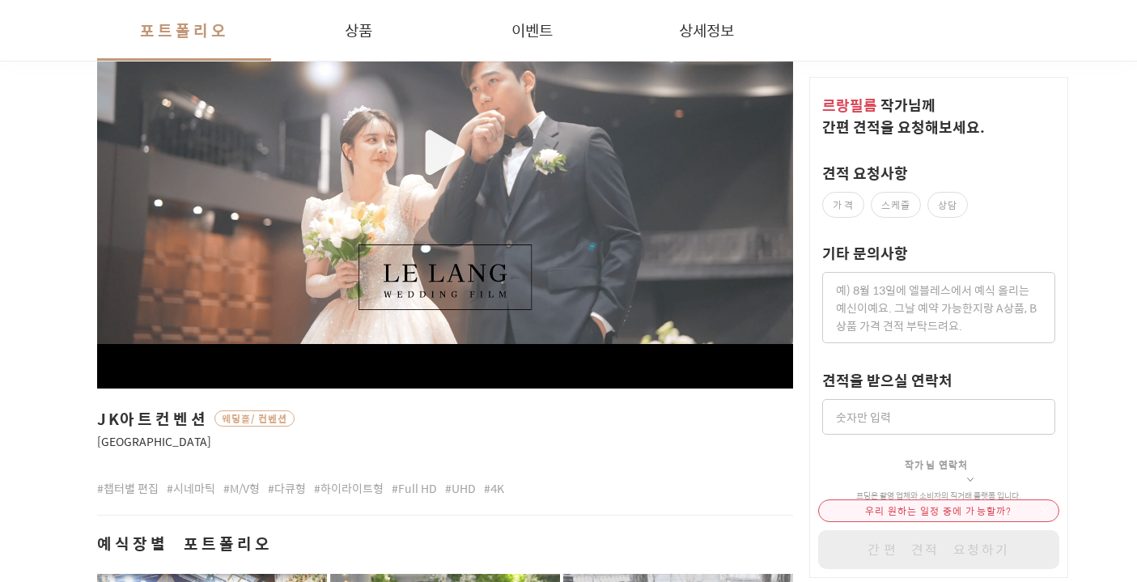
click at [438, 256] on div "button" at bounding box center [445, 152] width 696 height 384
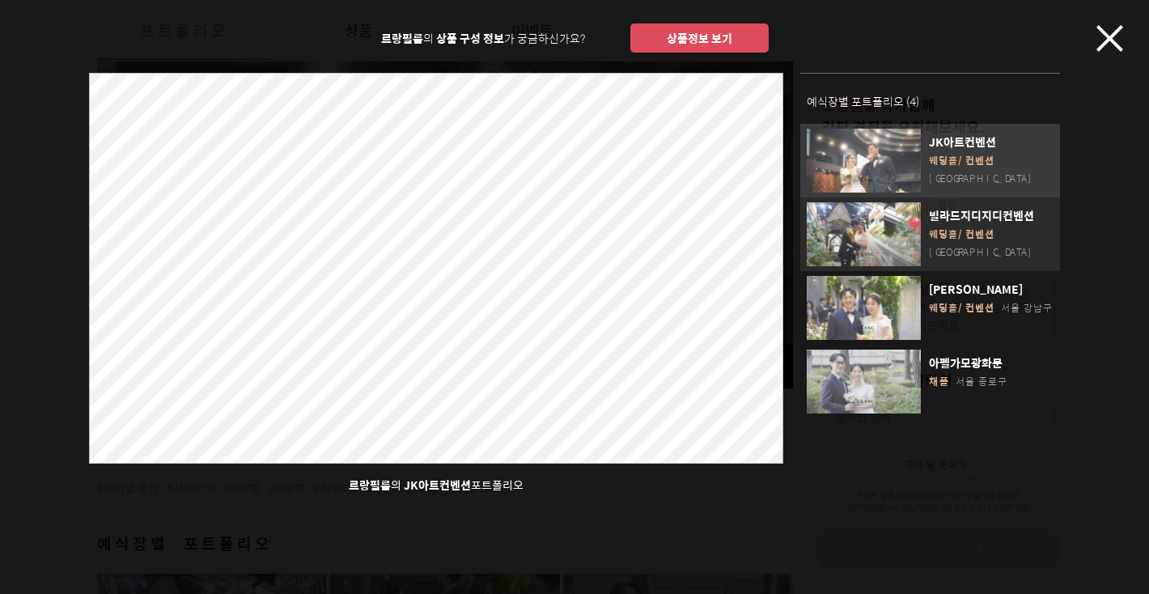
click at [981, 214] on span "빌라드지디지디컨벤션" at bounding box center [991, 215] width 125 height 16
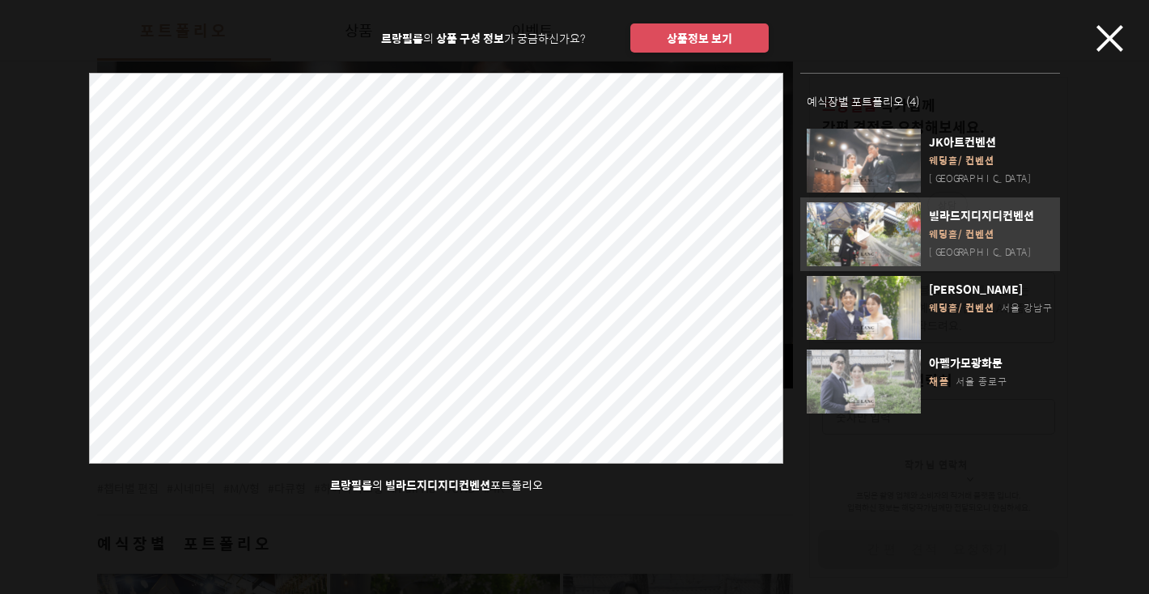
click at [1103, 40] on icon "button" at bounding box center [1109, 38] width 27 height 27
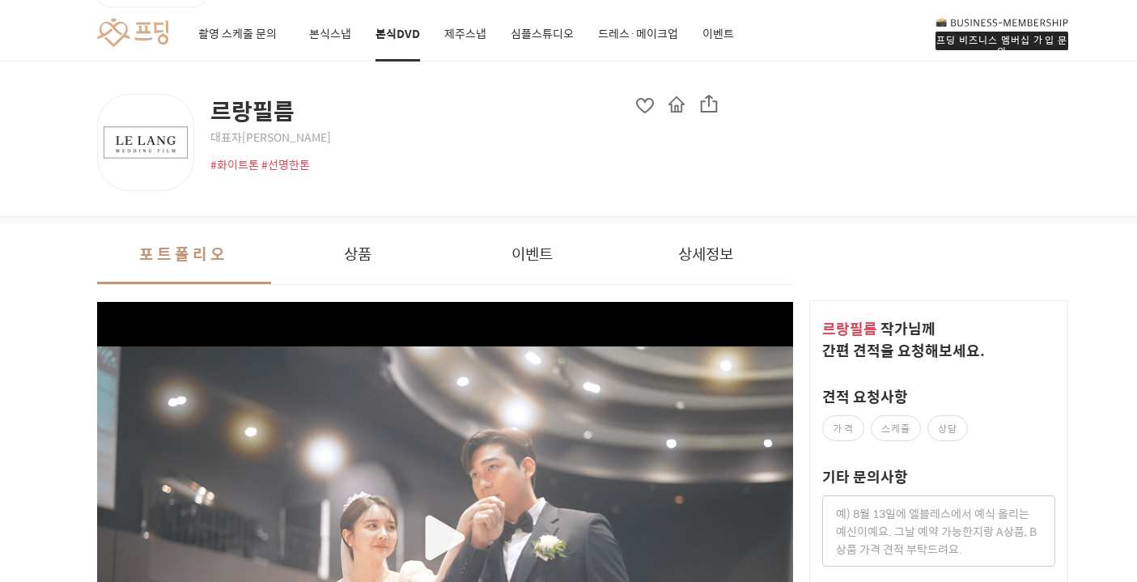
scroll to position [0, 0]
